Goal: Task Accomplishment & Management: Manage account settings

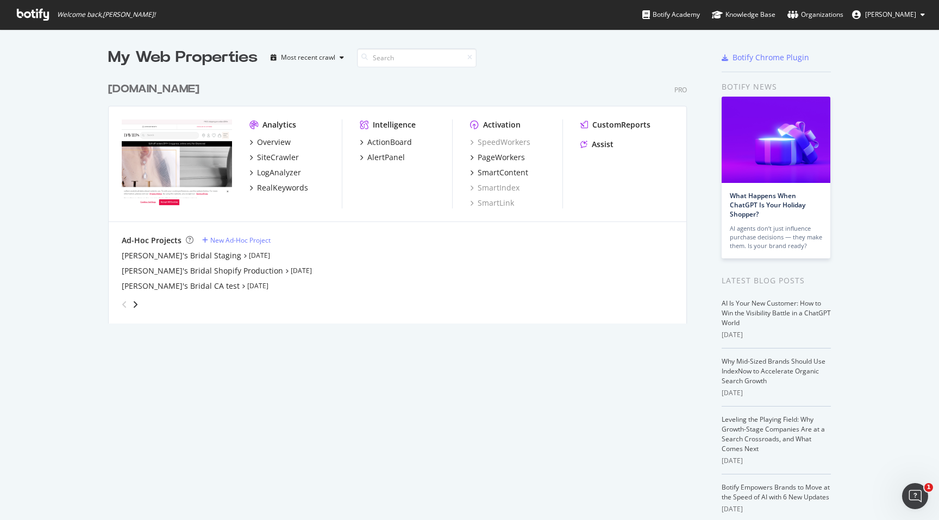
click at [28, 14] on icon at bounding box center [33, 15] width 32 height 12
click at [135, 89] on div "[DOMAIN_NAME]" at bounding box center [153, 89] width 91 height 16
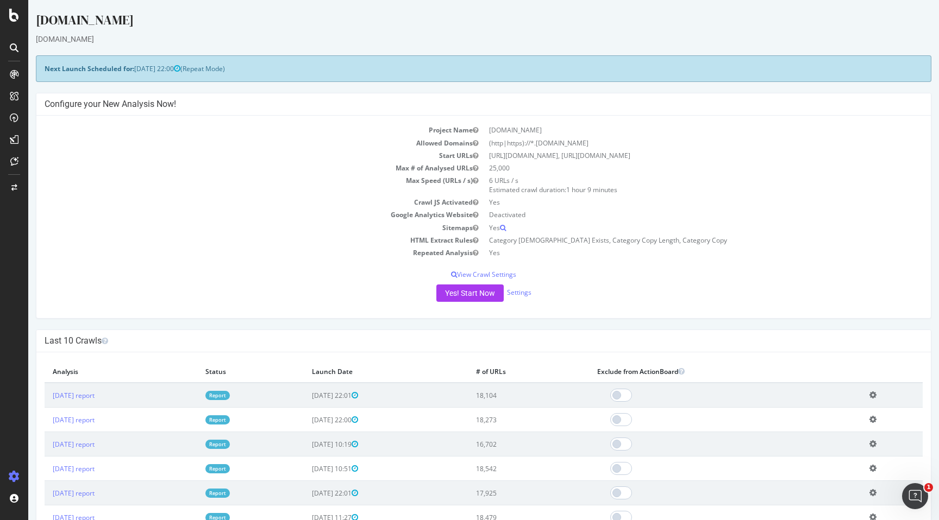
click at [16, 477] on icon at bounding box center [14, 476] width 11 height 11
click at [60, 422] on div "Settings" at bounding box center [57, 419] width 46 height 9
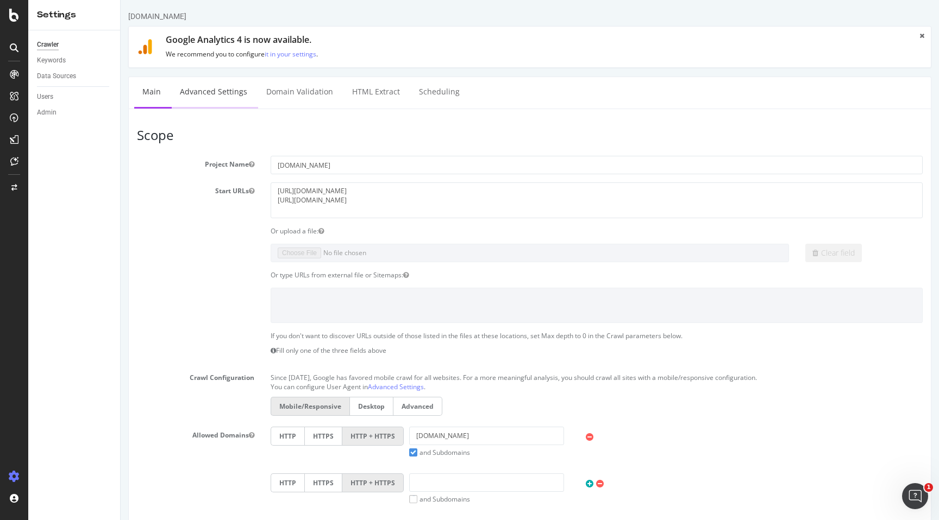
click at [216, 93] on link "Advanced Settings" at bounding box center [214, 92] width 84 height 30
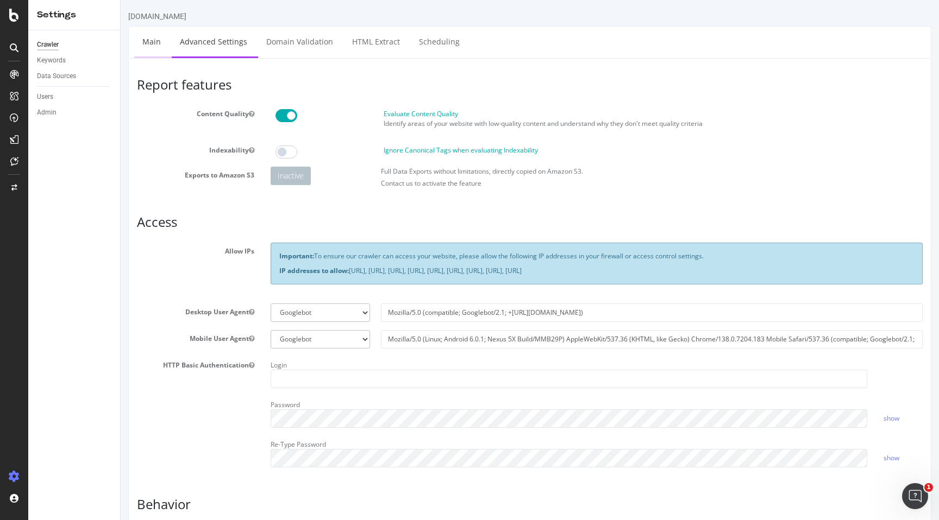
click at [154, 42] on link "Main" at bounding box center [151, 42] width 35 height 30
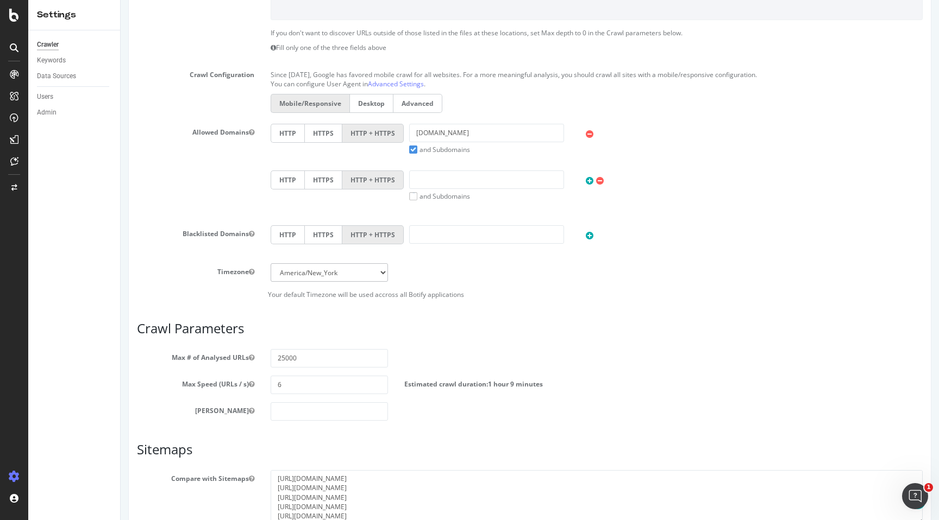
scroll to position [302, 0]
